Goal: Information Seeking & Learning: Understand process/instructions

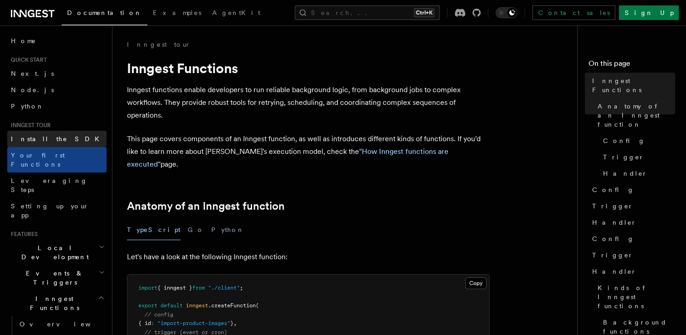
click at [45, 141] on span "Install the SDK" at bounding box center [58, 138] width 94 height 7
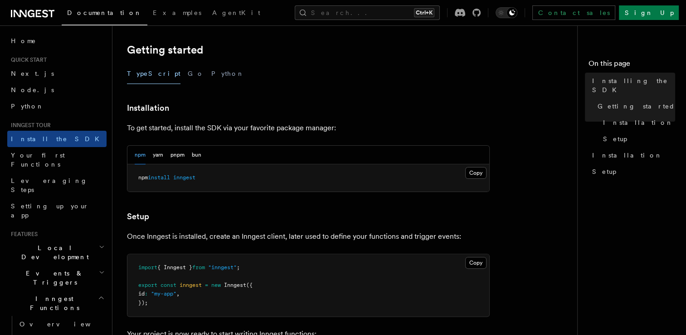
scroll to position [181, 0]
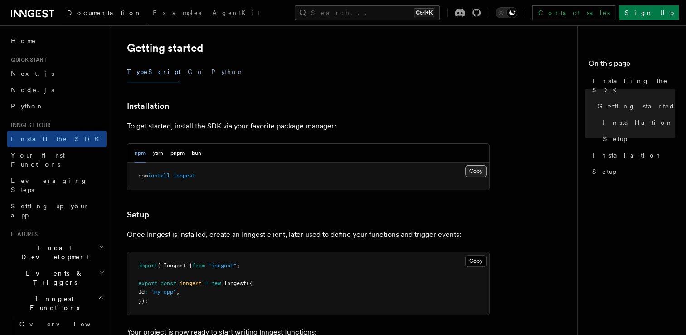
click at [473, 170] on button "Copy Copied" at bounding box center [475, 171] width 21 height 12
click at [87, 239] on h2 "Local Development" at bounding box center [56, 251] width 99 height 25
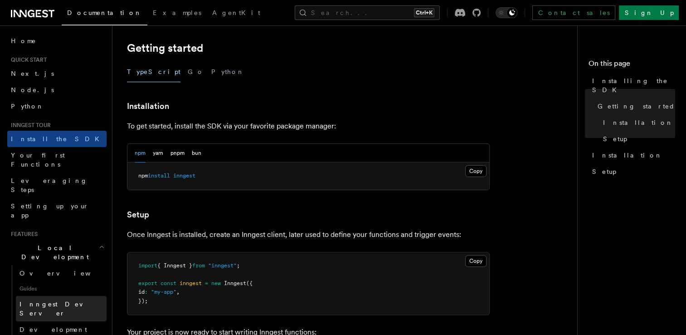
click at [67, 300] on span "Inngest Dev Server" at bounding box center [58, 308] width 78 height 16
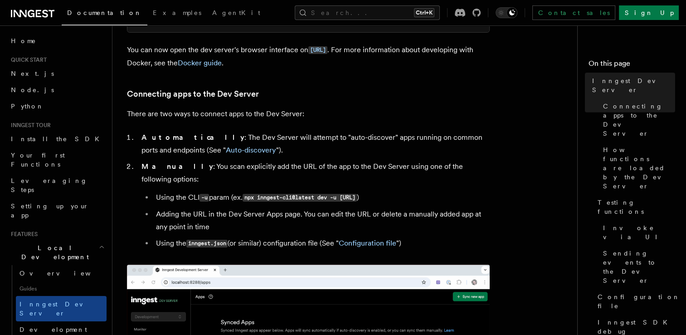
scroll to position [201, 0]
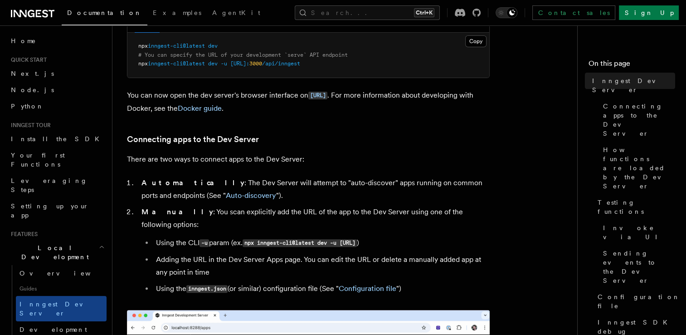
click at [160, 33] on div "npx (npm) Docker" at bounding box center [160, 23] width 50 height 19
click at [167, 33] on button "Docker" at bounding box center [176, 23] width 18 height 19
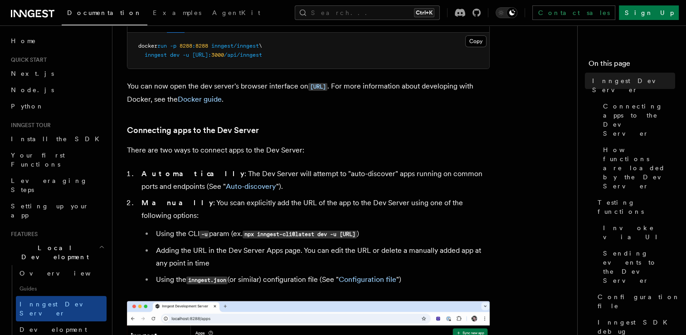
click at [143, 33] on button "npx (npm)" at bounding box center [147, 23] width 25 height 19
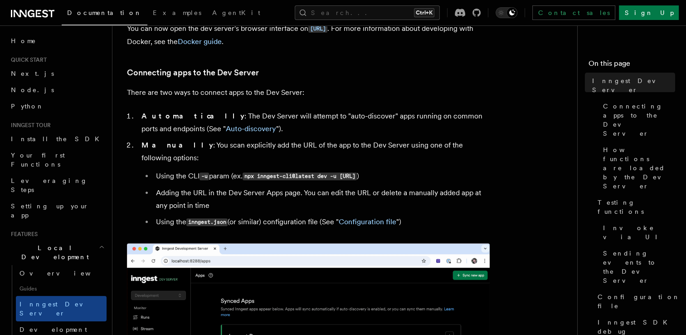
scroll to position [272, 0]
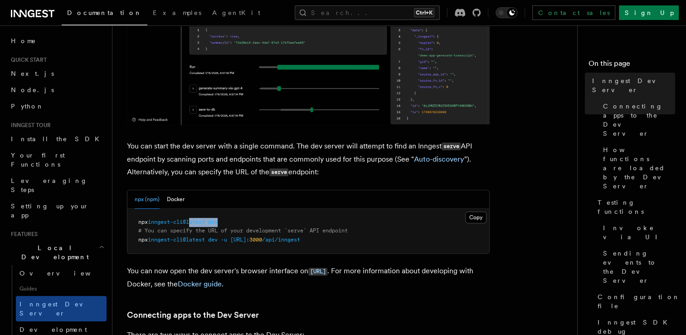
drag, startPoint x: 224, startPoint y: 223, endPoint x: 194, endPoint y: 220, distance: 29.6
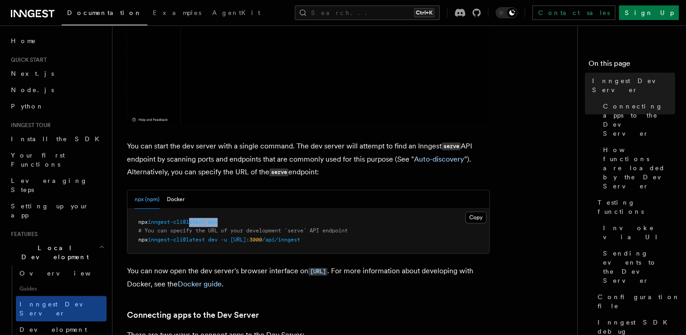
click at [194, 220] on pre "npx inngest-cli@latest dev # You can specify the URL of your development `serve…" at bounding box center [308, 231] width 362 height 45
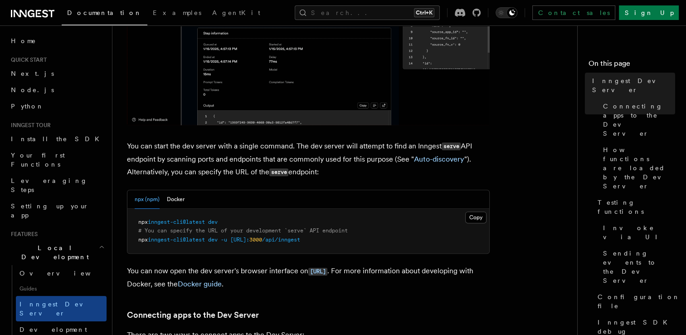
drag, startPoint x: 194, startPoint y: 220, endPoint x: 181, endPoint y: 246, distance: 28.8
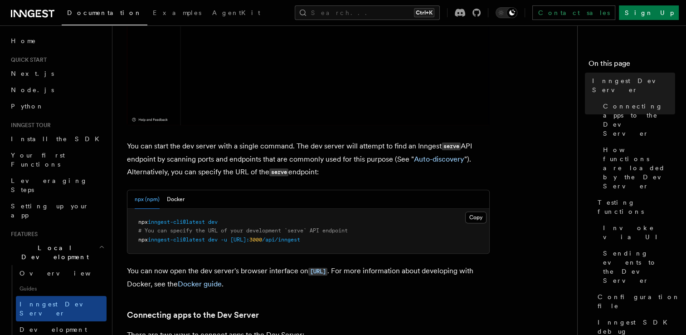
click at [181, 246] on pre "npx inngest-cli@latest dev # You can specify the URL of your development `serve…" at bounding box center [308, 231] width 362 height 45
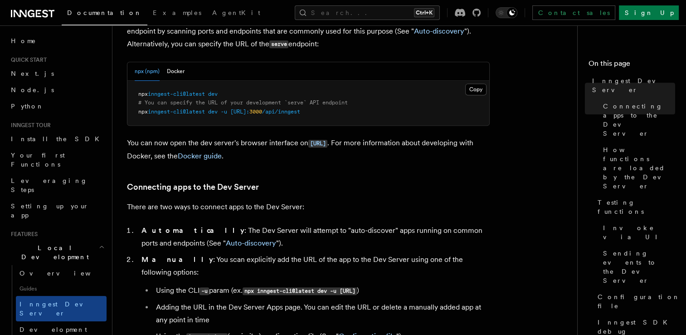
scroll to position [317, 0]
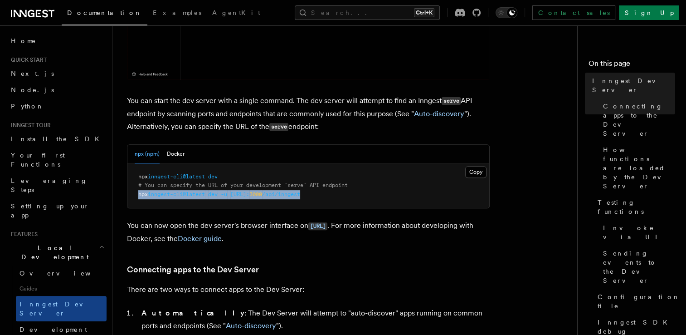
drag, startPoint x: 346, startPoint y: 196, endPoint x: 134, endPoint y: 194, distance: 212.2
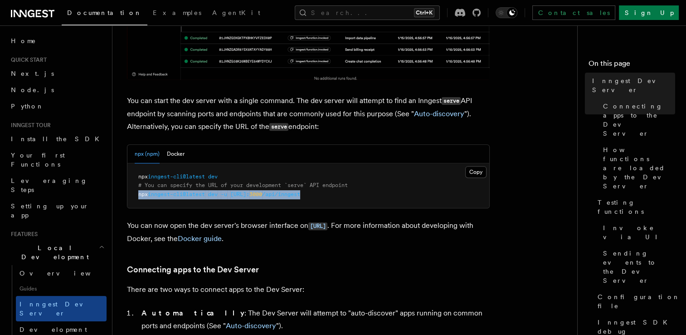
click at [134, 194] on pre "npx inngest-cli@latest dev # You can specify the URL of your development `serve…" at bounding box center [308, 185] width 362 height 45
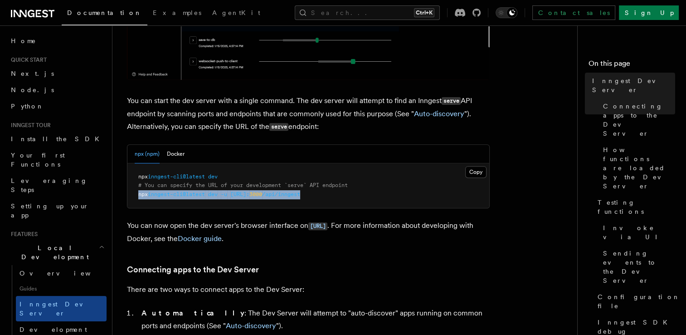
copy span "npx inngest-cli@latest dev -u [URL]: 3000 /api/inngest"
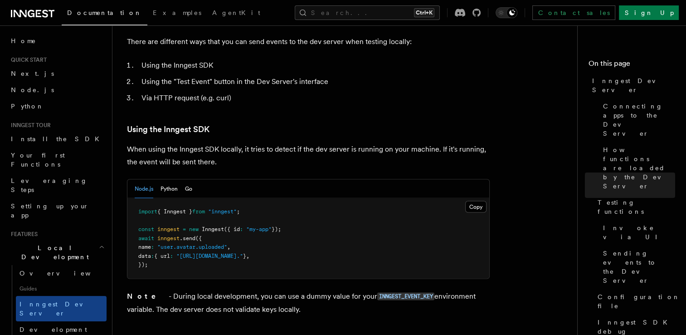
scroll to position [1587, 0]
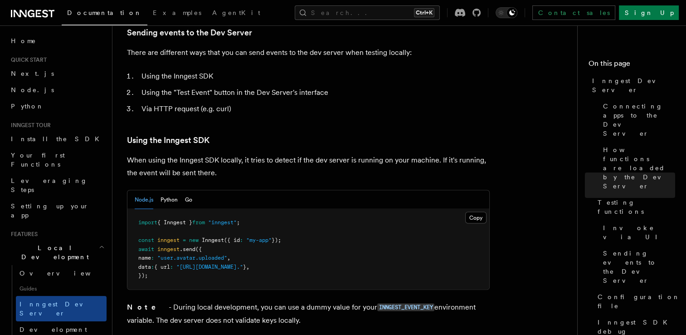
drag, startPoint x: 291, startPoint y: 213, endPoint x: 127, endPoint y: 193, distance: 165.4
click at [127, 209] on pre "import { Inngest } from "inngest" ; const inngest = new Inngest ({ id : "my-app…" at bounding box center [308, 249] width 362 height 80
copy code "import { Inngest } from "inngest" ; const inngest = new Inngest ({ id : "my-app…"
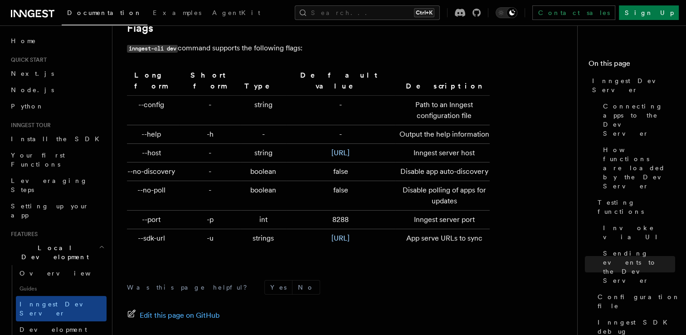
scroll to position [3083, 0]
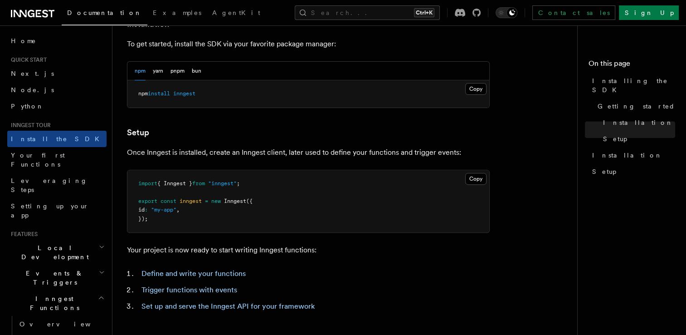
scroll to position [237, 0]
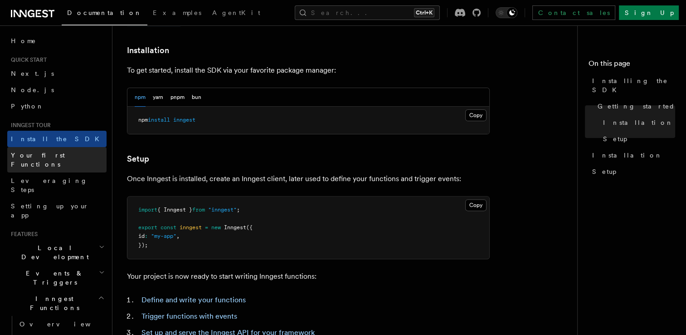
click at [72, 159] on link "Your first Functions" at bounding box center [56, 159] width 99 height 25
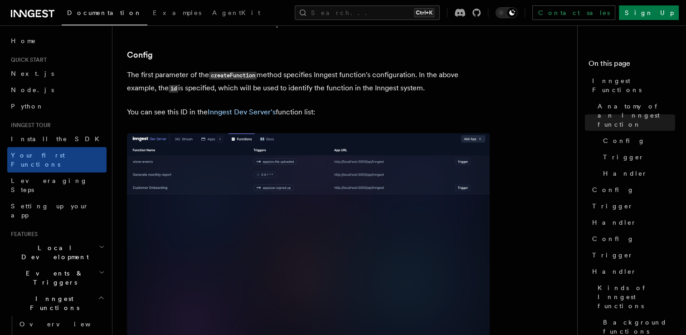
scroll to position [237, 0]
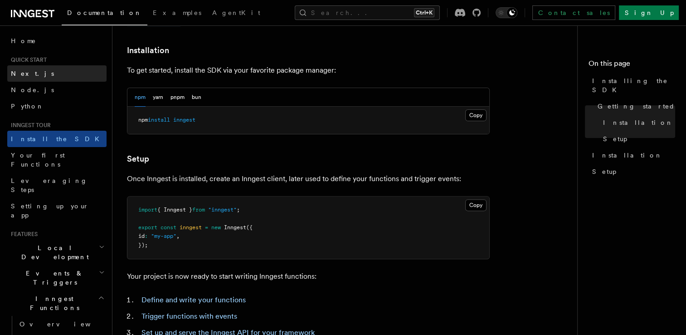
click at [54, 74] on link "Next.js" at bounding box center [56, 73] width 99 height 16
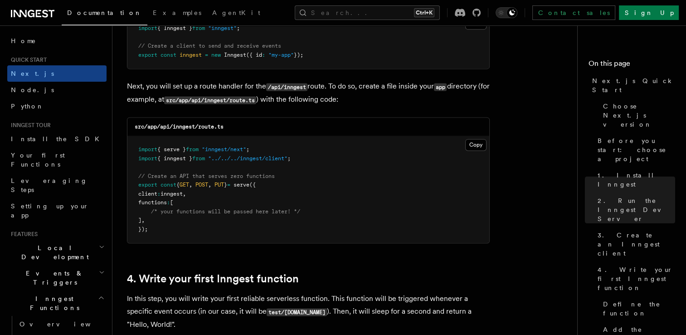
scroll to position [1270, 0]
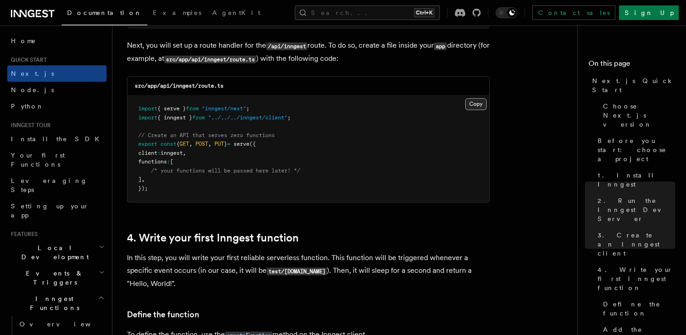
click at [475, 103] on button "Copy Copied" at bounding box center [475, 104] width 21 height 12
